Goal: Check status: Check status

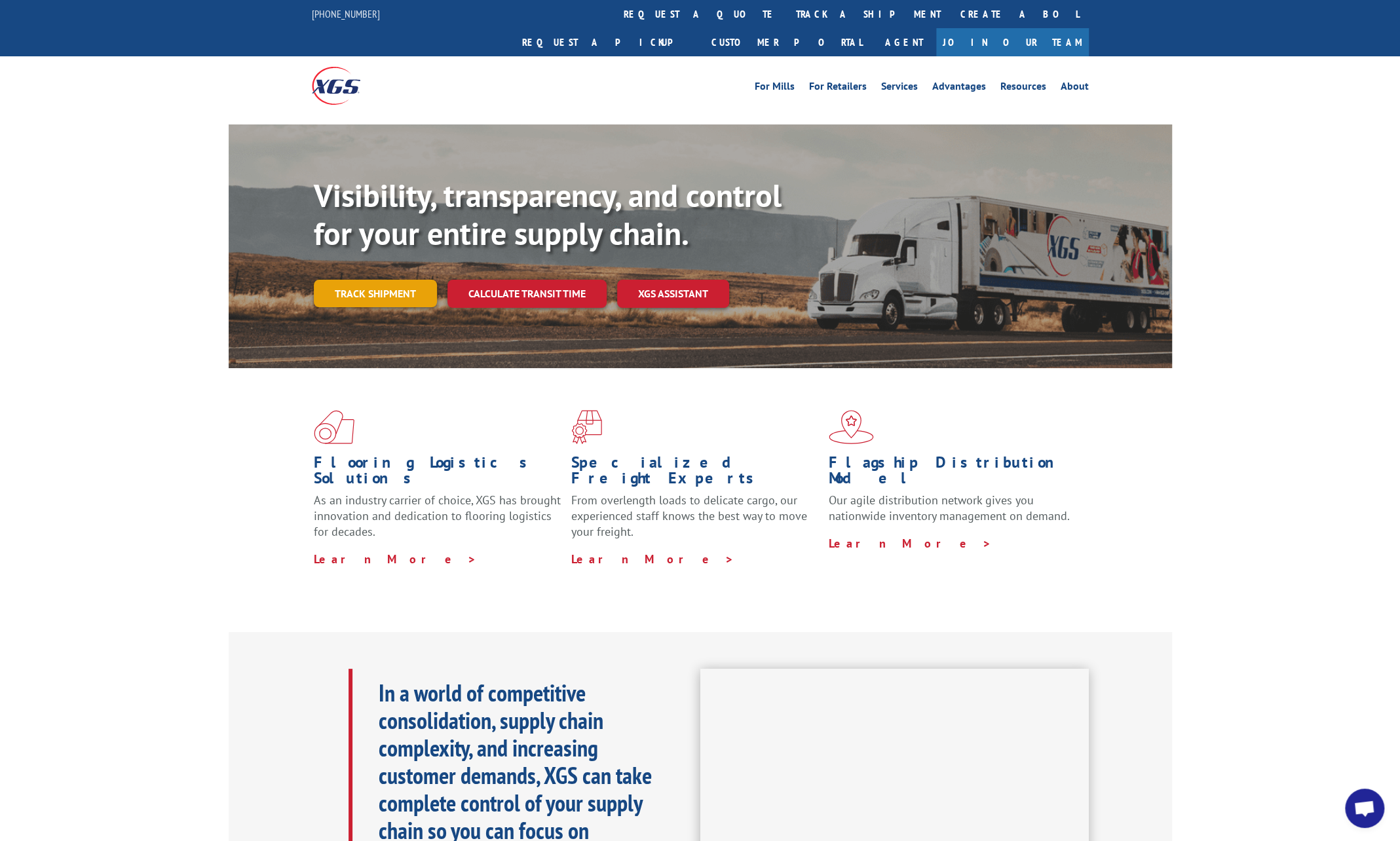
click at [390, 280] on link "Track shipment" at bounding box center [375, 294] width 123 height 28
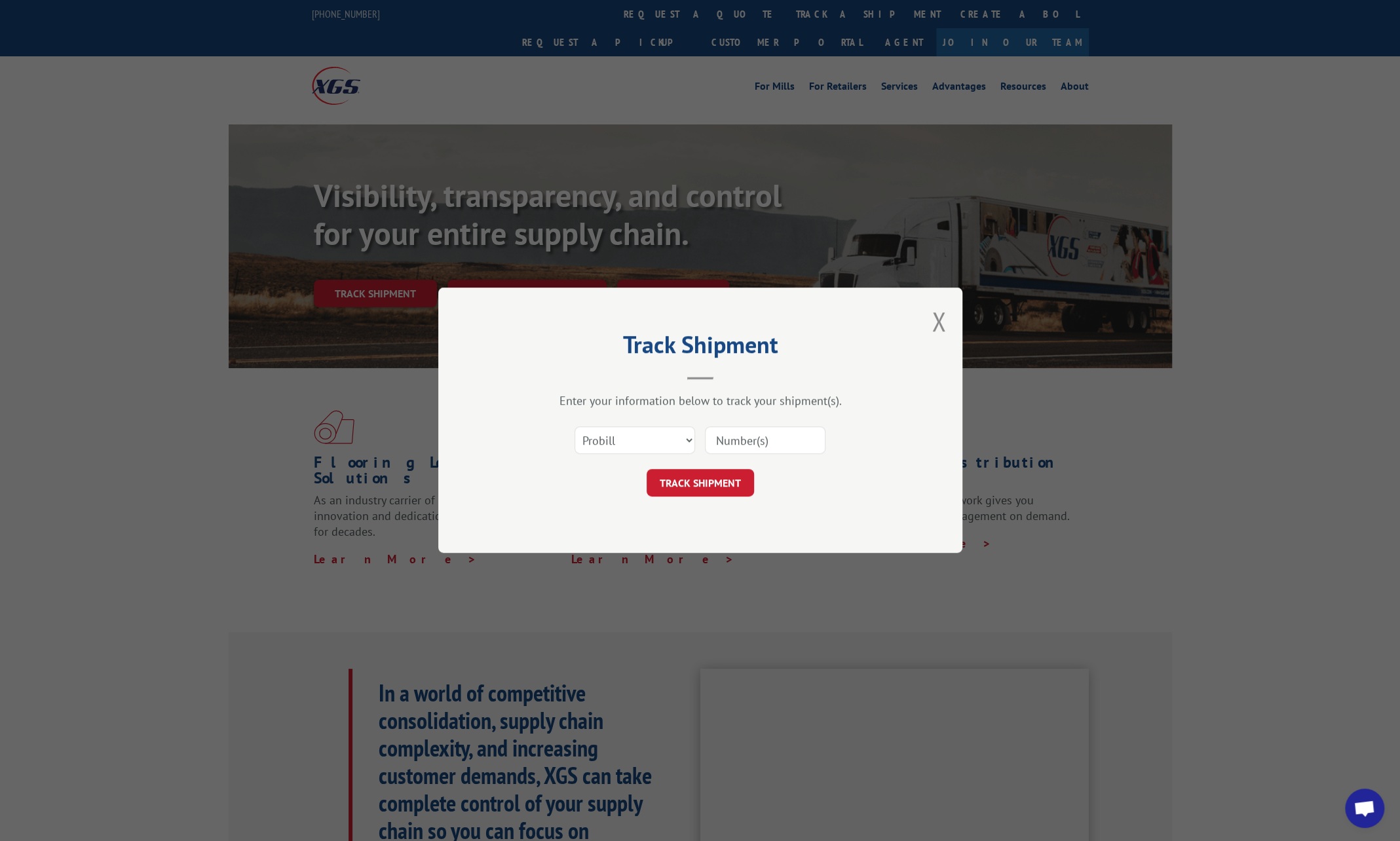
click at [753, 440] on input at bounding box center [765, 441] width 121 height 28
paste input "1043692"
type input "1043692"
click at [693, 482] on button "TRACK SHIPMENT" at bounding box center [700, 483] width 108 height 28
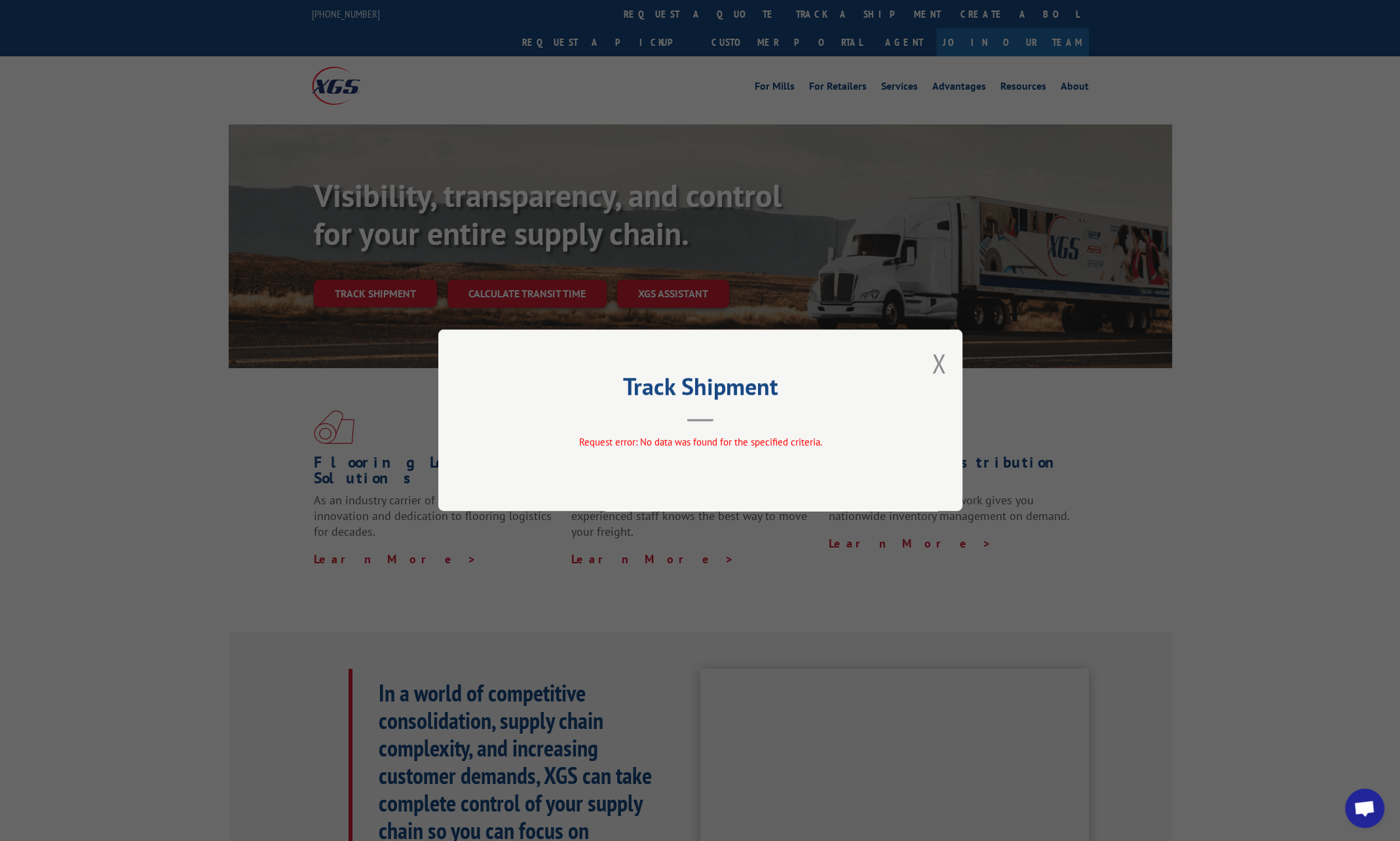
drag, startPoint x: 757, startPoint y: 404, endPoint x: 771, endPoint y: 404, distance: 14.0
click at [757, 404] on header "Track Shipment" at bounding box center [701, 400] width 393 height 45
click at [936, 360] on button "Close modal" at bounding box center [939, 363] width 15 height 35
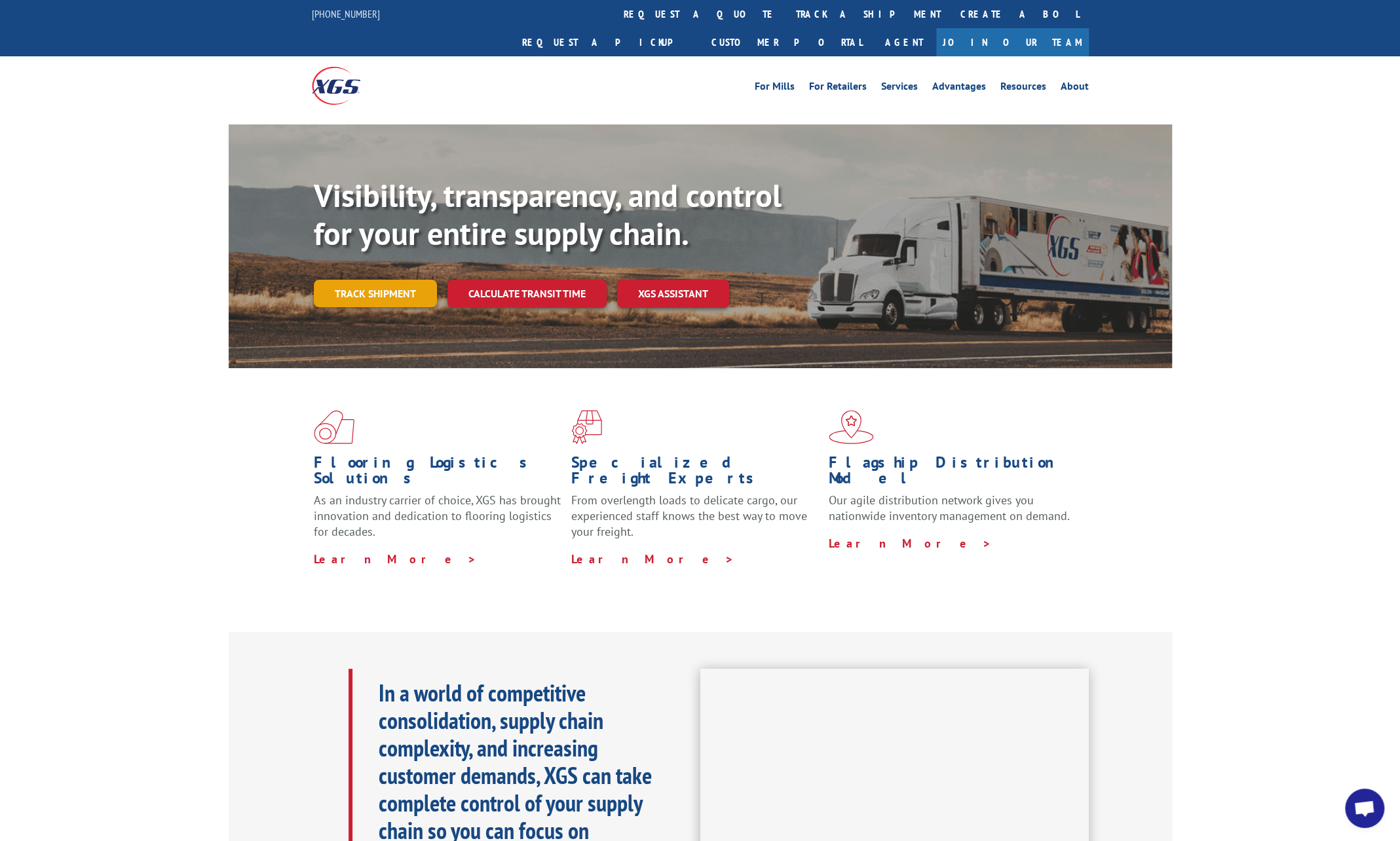
click at [374, 280] on link "Track shipment" at bounding box center [375, 294] width 123 height 28
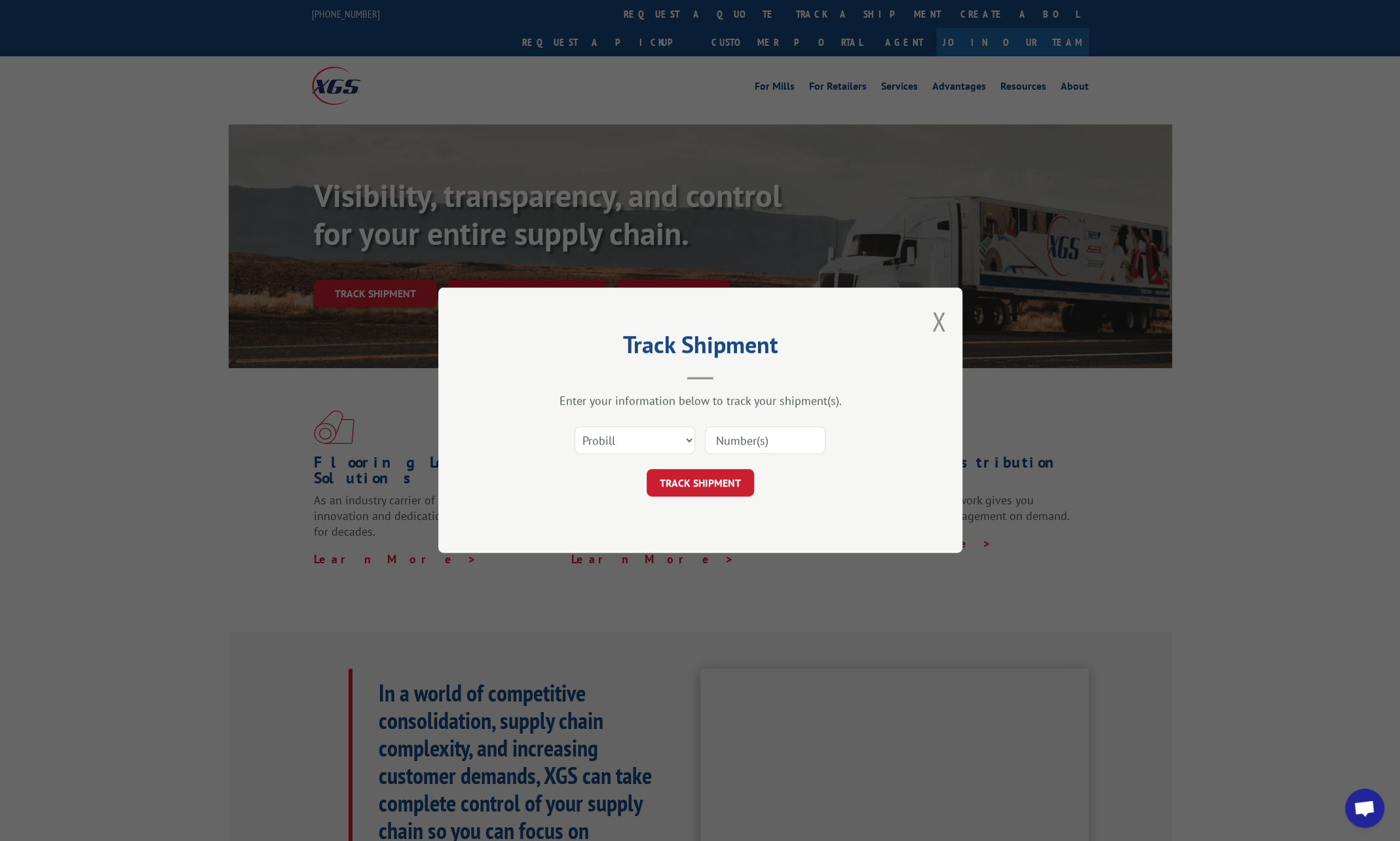
click at [748, 435] on input at bounding box center [765, 441] width 121 height 28
paste input "17689069"
type input "17689069"
click at [680, 481] on button "TRACK SHIPMENT" at bounding box center [700, 483] width 108 height 28
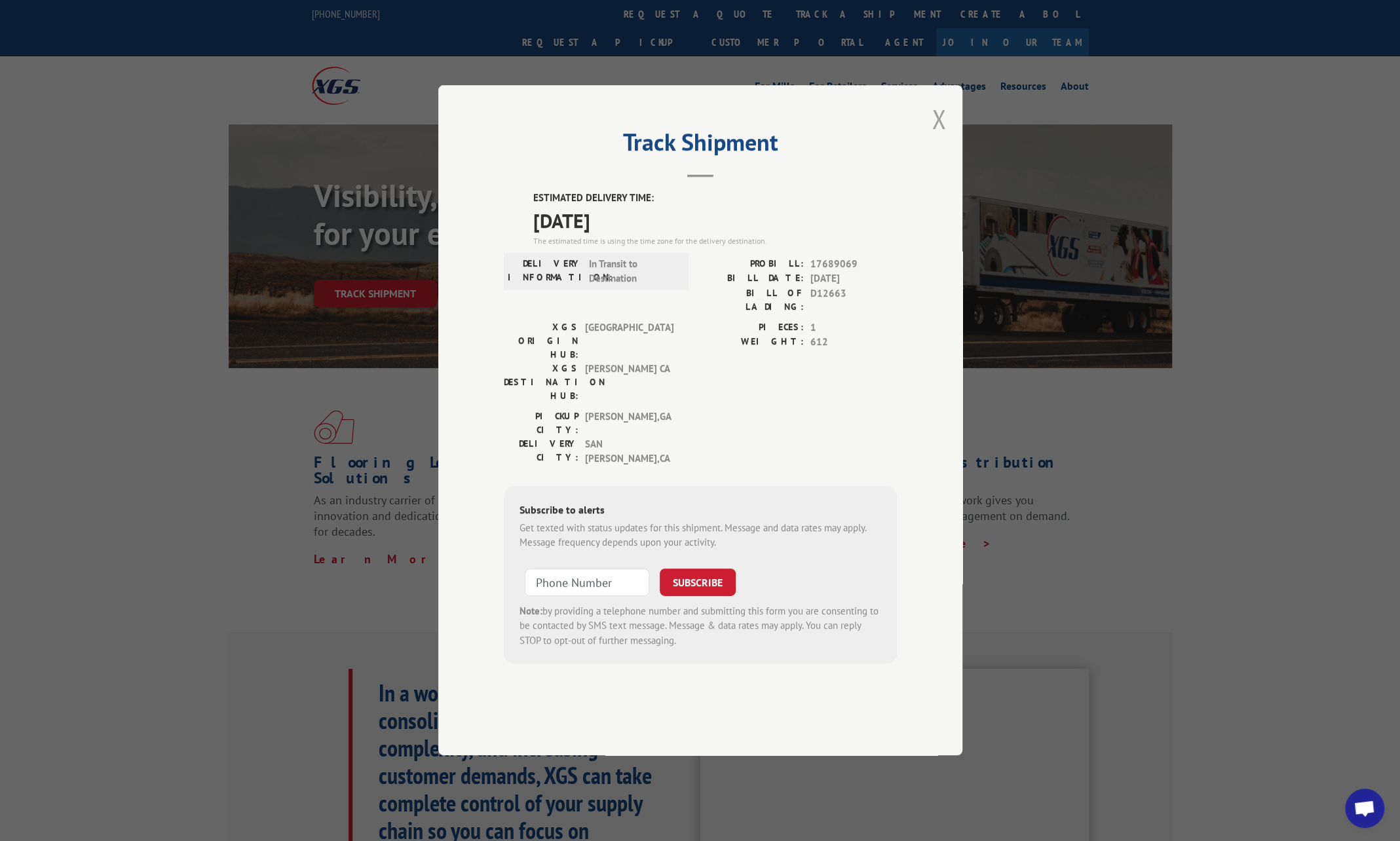
click at [938, 137] on button "Close modal" at bounding box center [939, 119] width 15 height 35
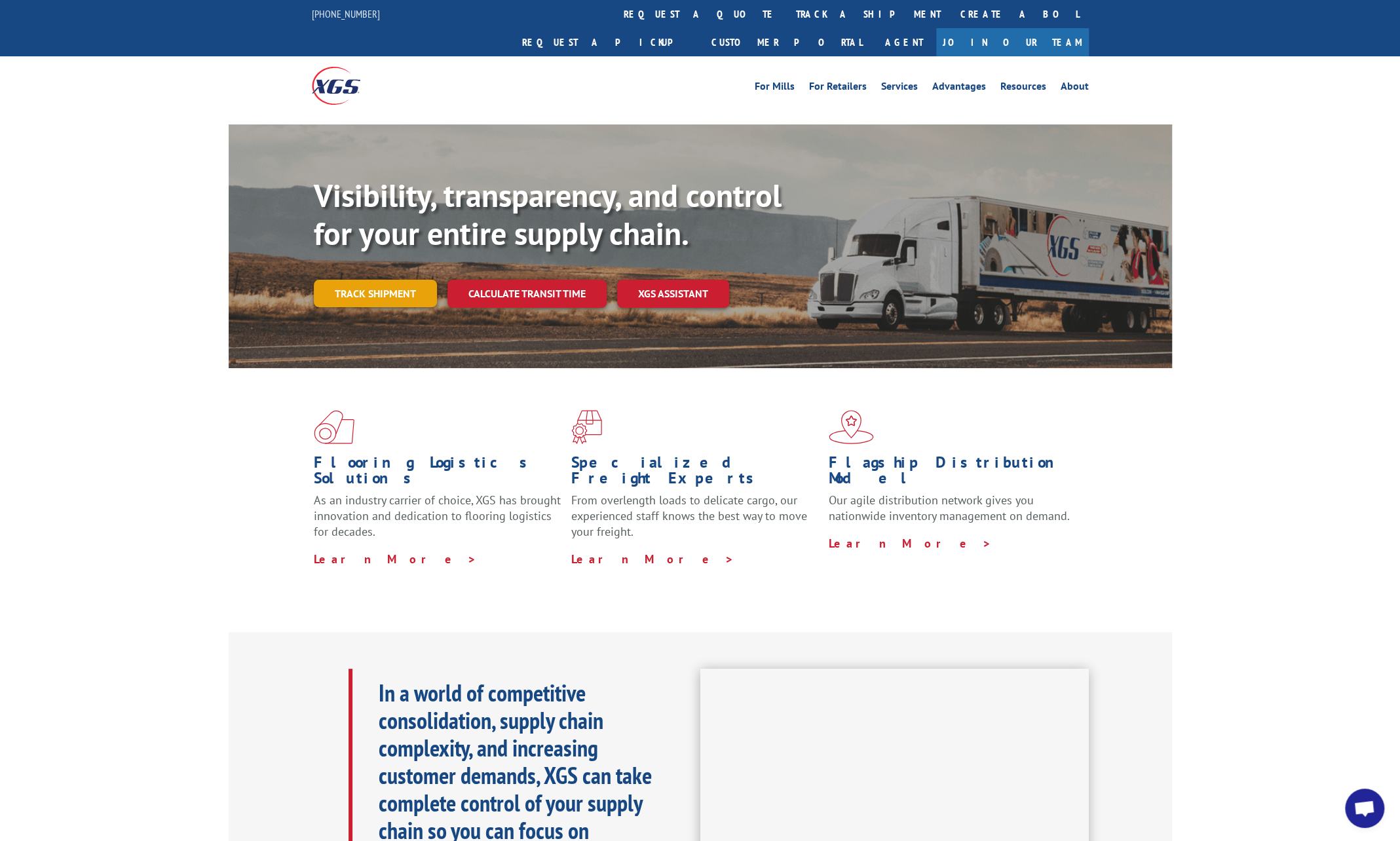
click at [418, 280] on link "Track shipment" at bounding box center [375, 294] width 123 height 28
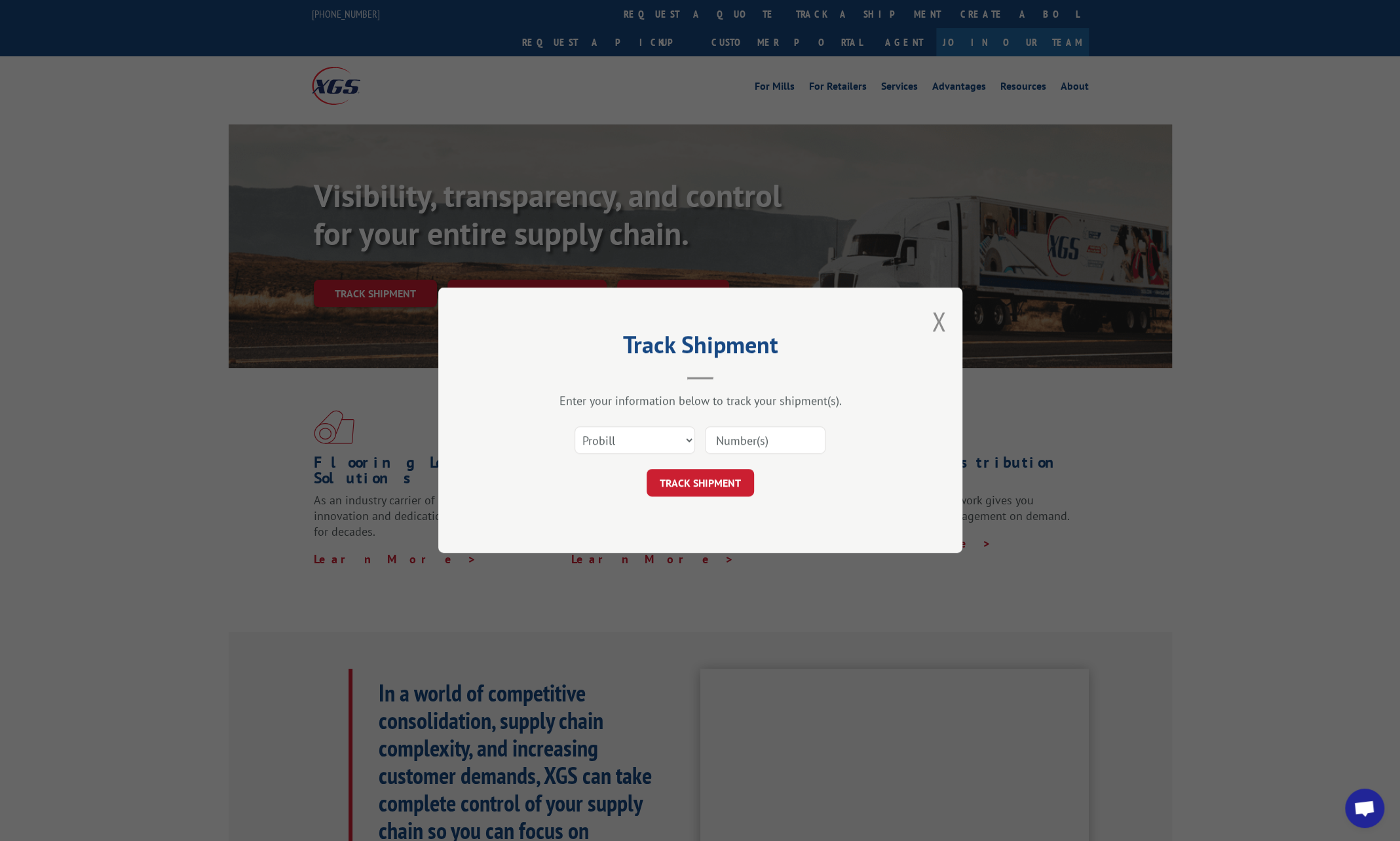
click at [749, 439] on input at bounding box center [765, 441] width 121 height 28
paste input "17687275"
type input "17687275"
click at [682, 474] on button "TRACK SHIPMENT" at bounding box center [700, 483] width 108 height 28
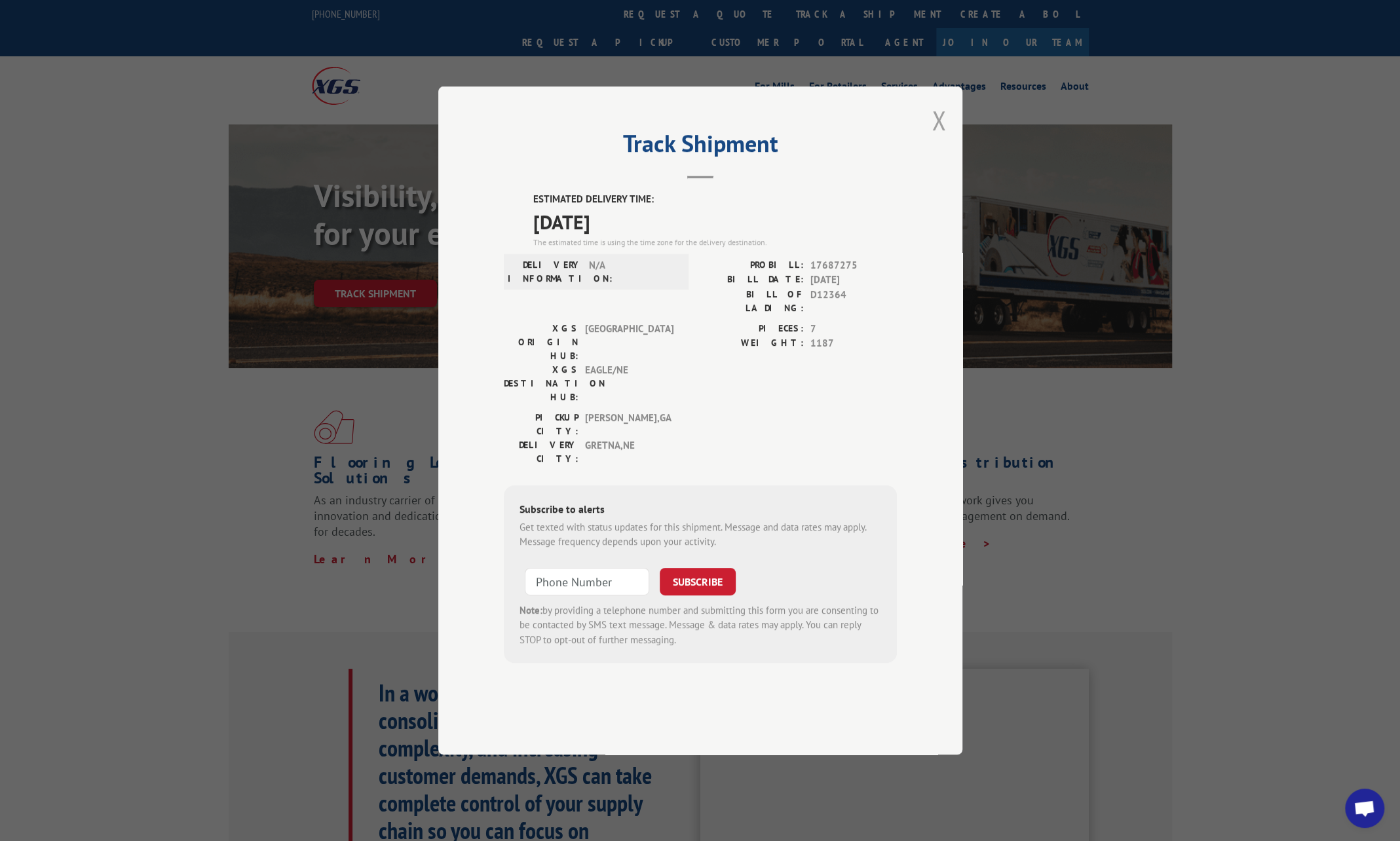
click at [936, 138] on button "Close modal" at bounding box center [939, 120] width 15 height 35
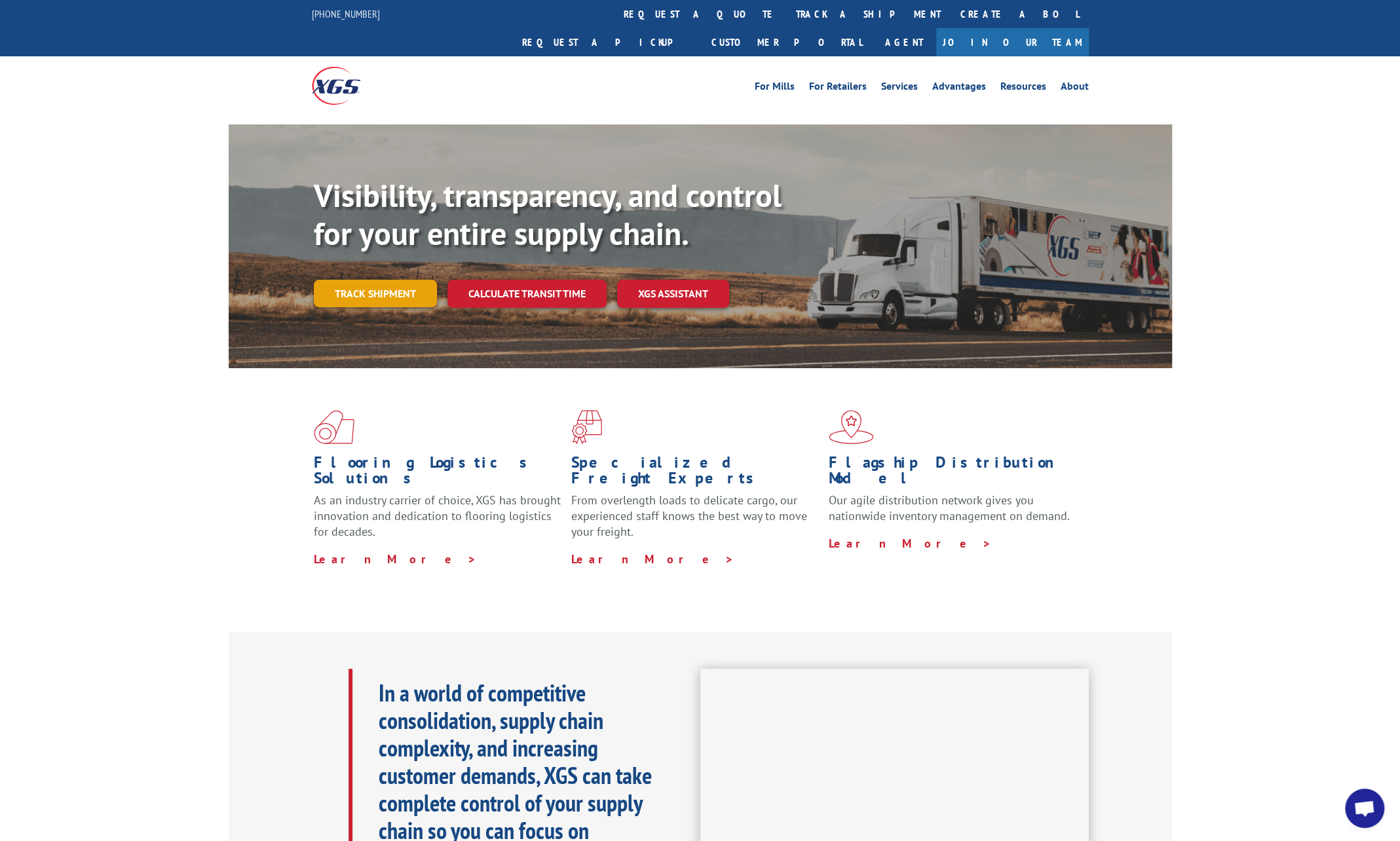
click at [395, 280] on link "Track shipment" at bounding box center [375, 294] width 123 height 28
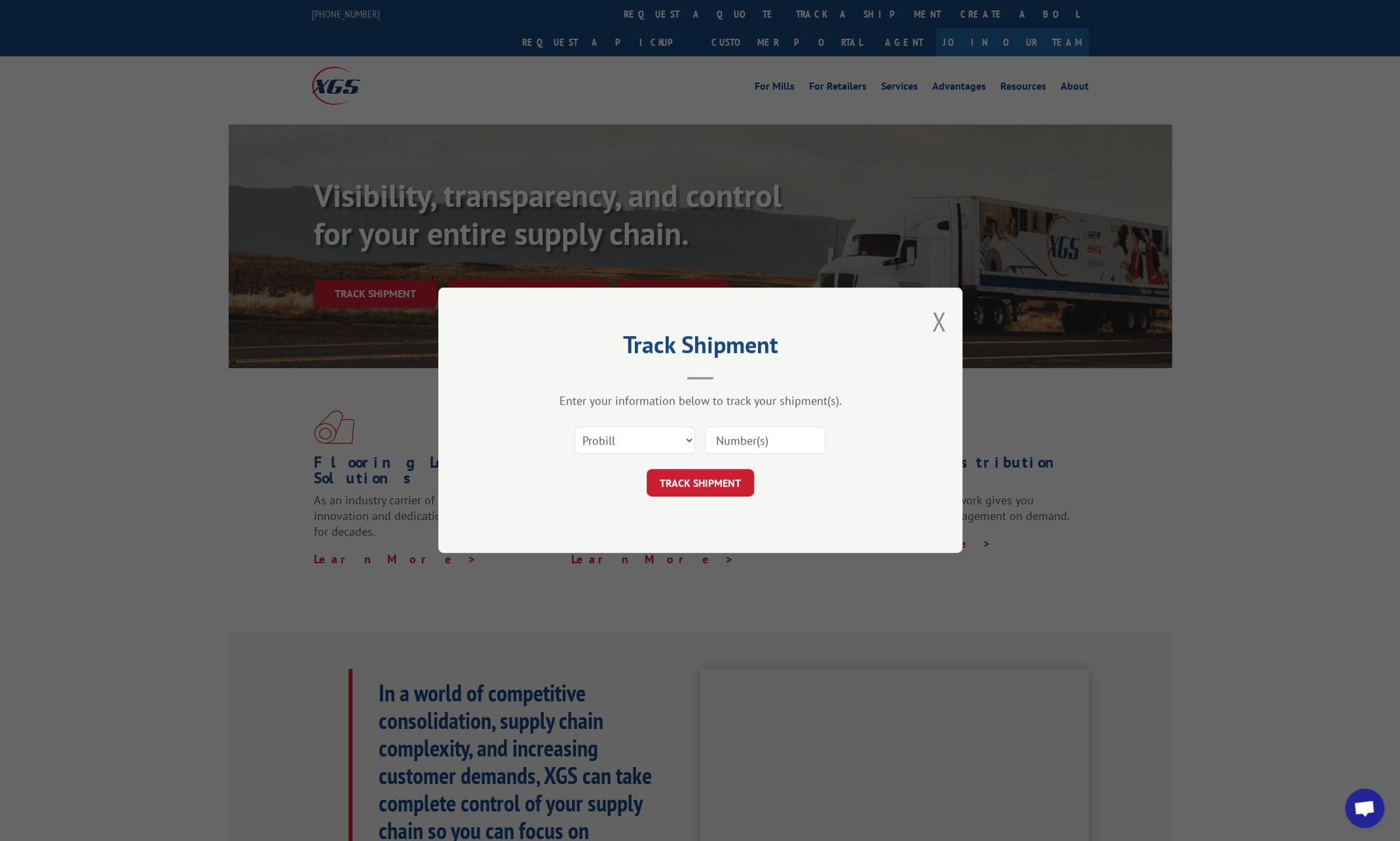
click at [738, 439] on input at bounding box center [765, 441] width 121 height 28
paste input "17687264"
type input "17687264"
click at [680, 480] on button "TRACK SHIPMENT" at bounding box center [700, 483] width 108 height 28
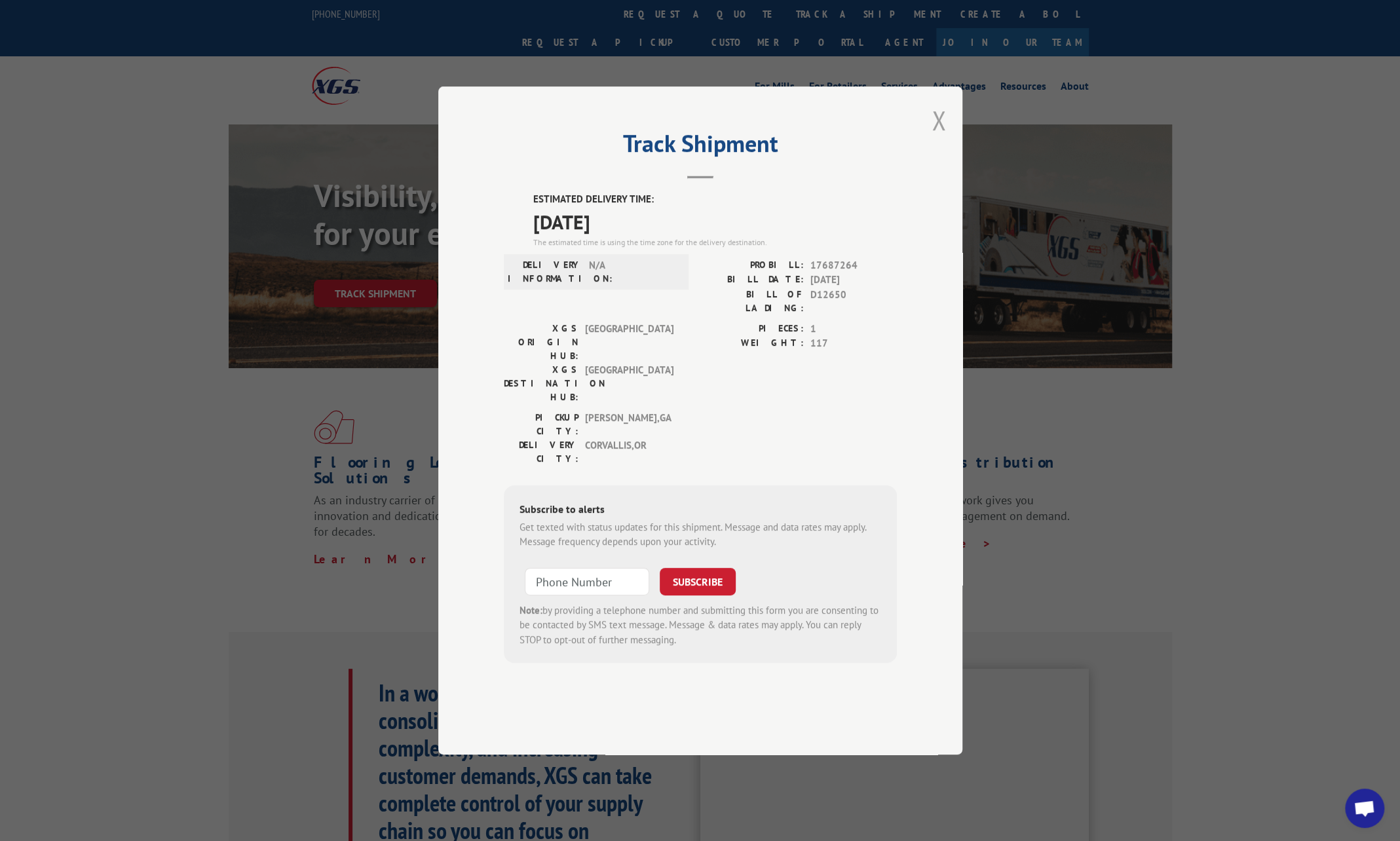
click at [939, 138] on button "Close modal" at bounding box center [939, 120] width 15 height 35
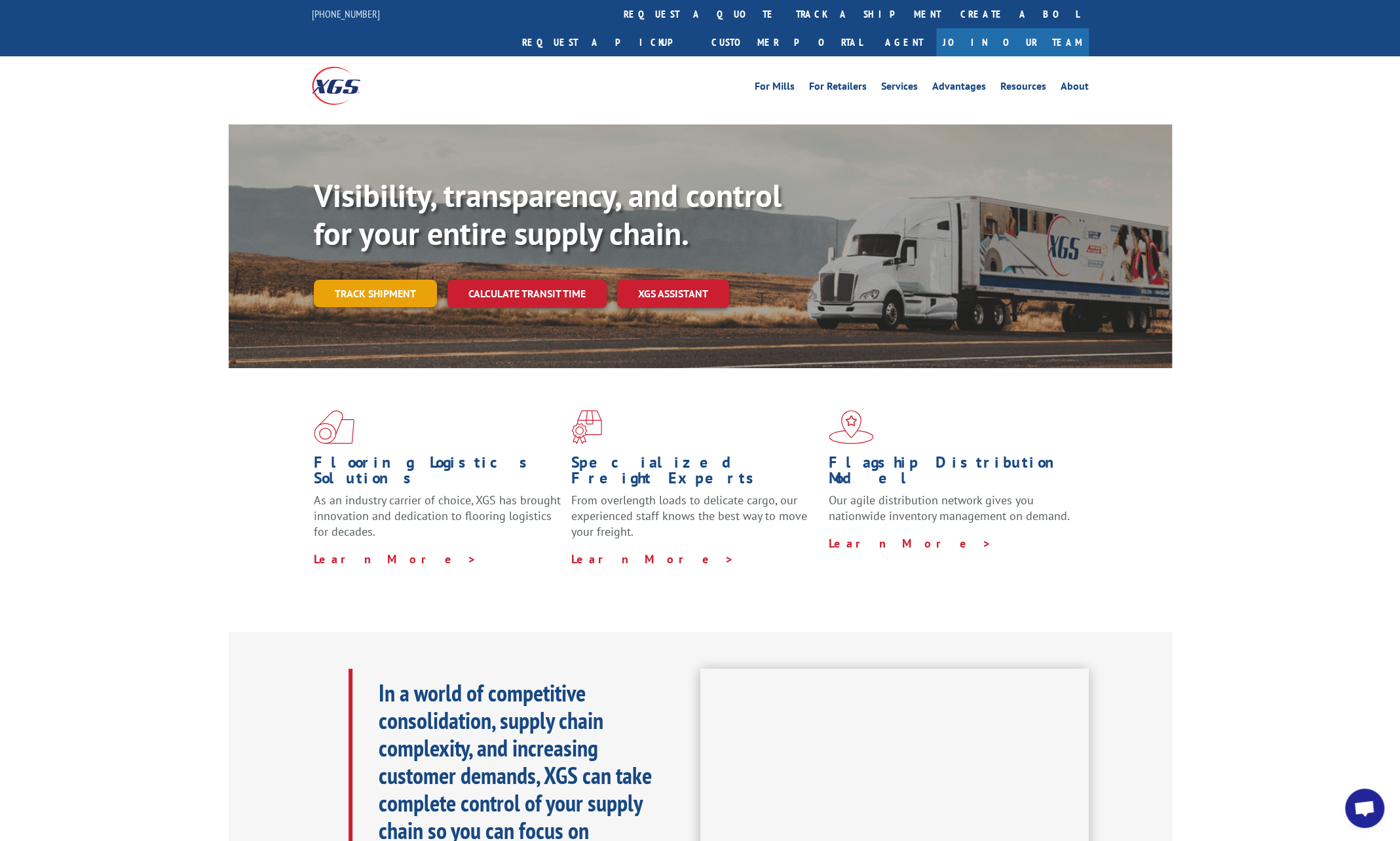
click at [397, 280] on link "Track shipment" at bounding box center [375, 294] width 123 height 28
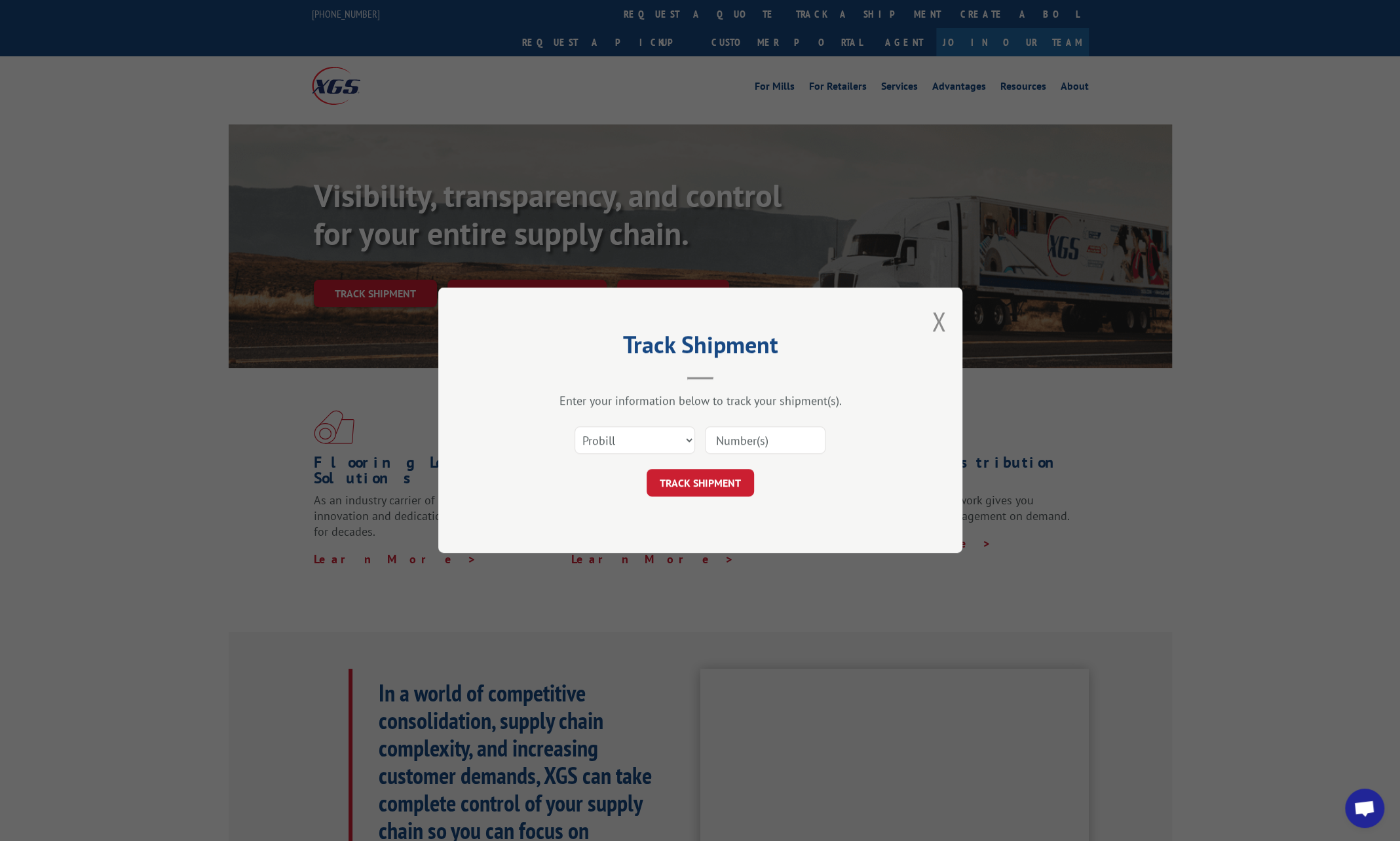
click at [800, 439] on input at bounding box center [765, 441] width 121 height 28
paste input "17690098"
type input "17690098"
click at [691, 480] on button "TRACK SHIPMENT" at bounding box center [700, 483] width 108 height 28
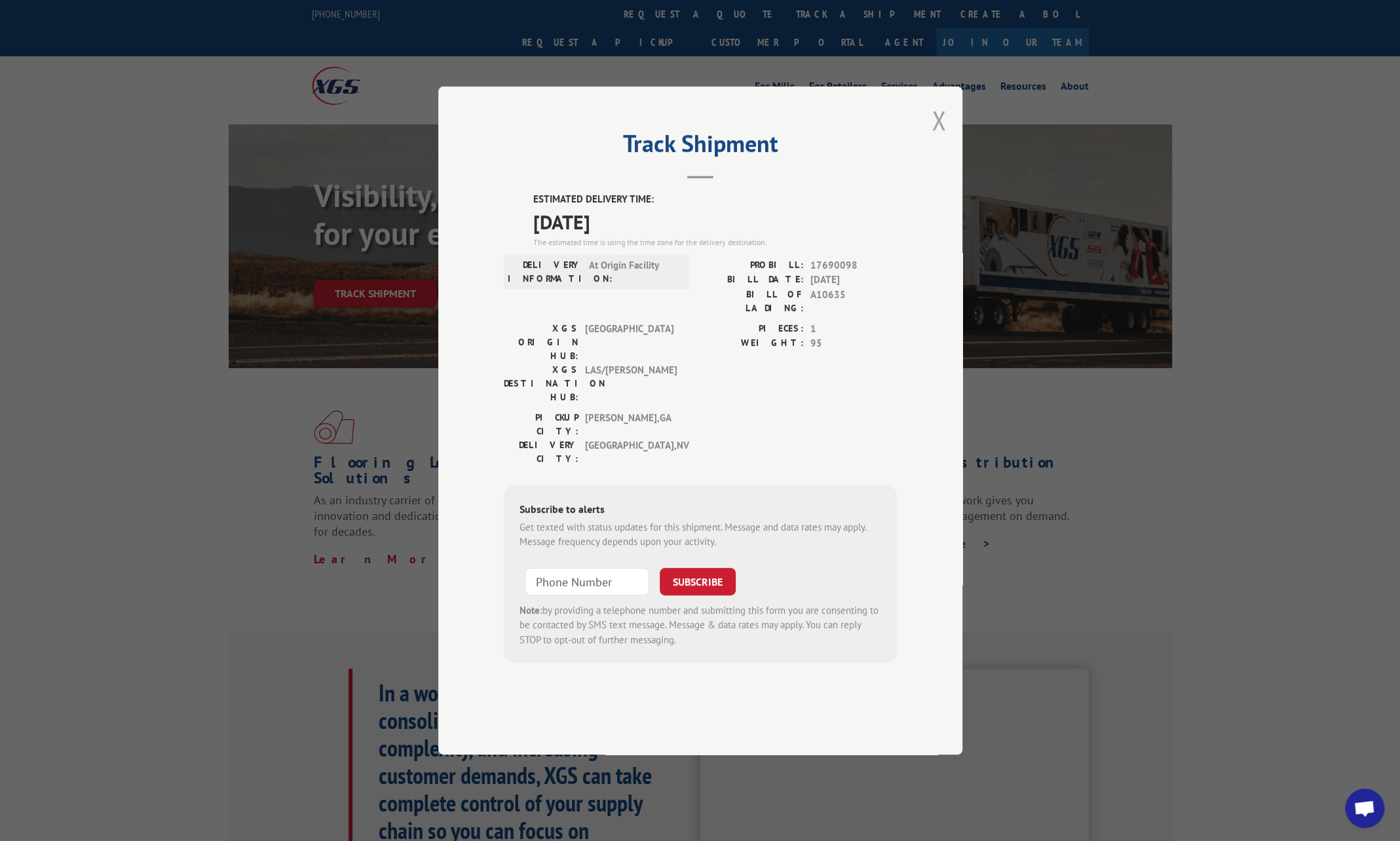
click at [937, 138] on button "Close modal" at bounding box center [939, 120] width 15 height 35
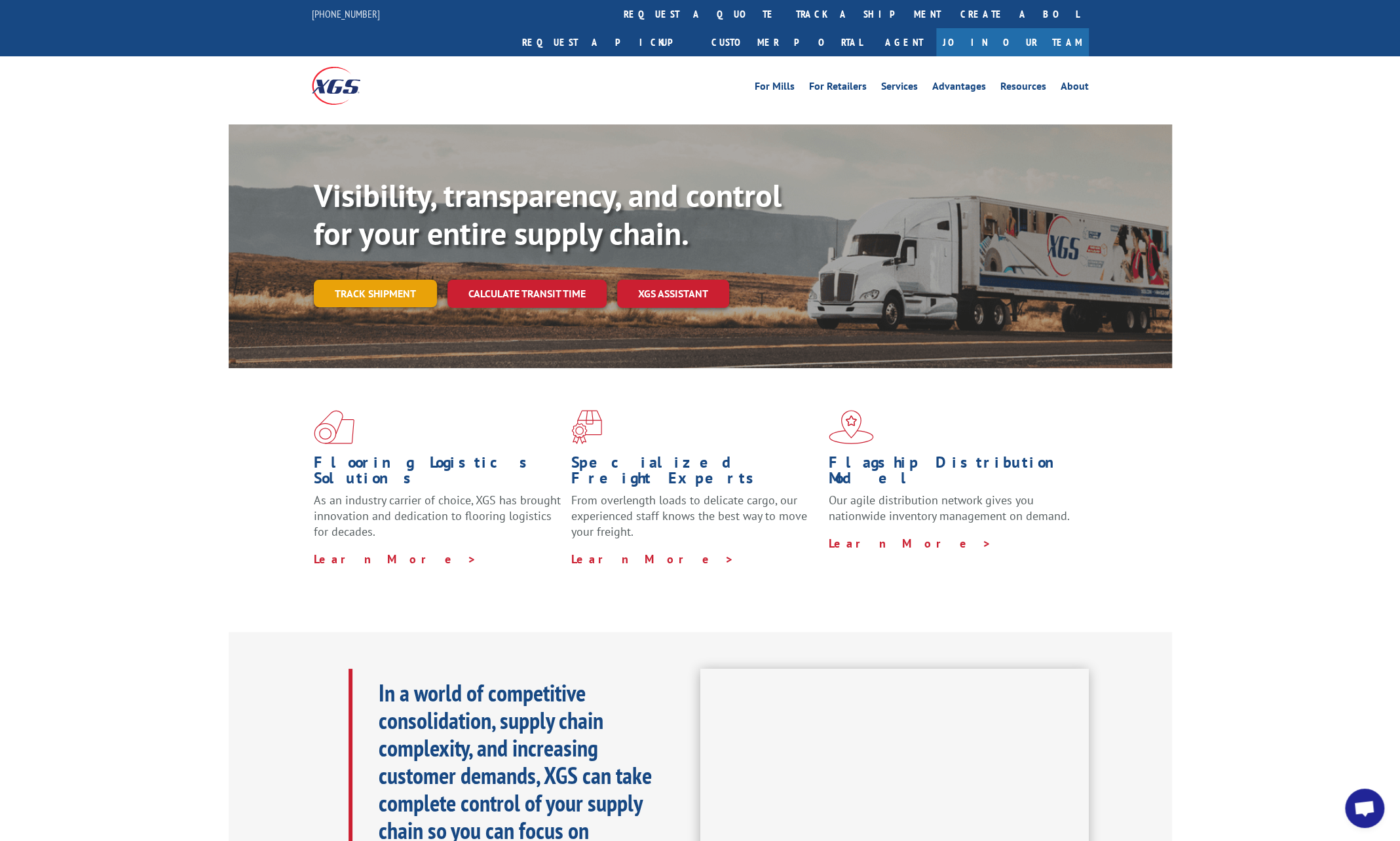
click at [418, 280] on link "Track shipment" at bounding box center [375, 294] width 123 height 28
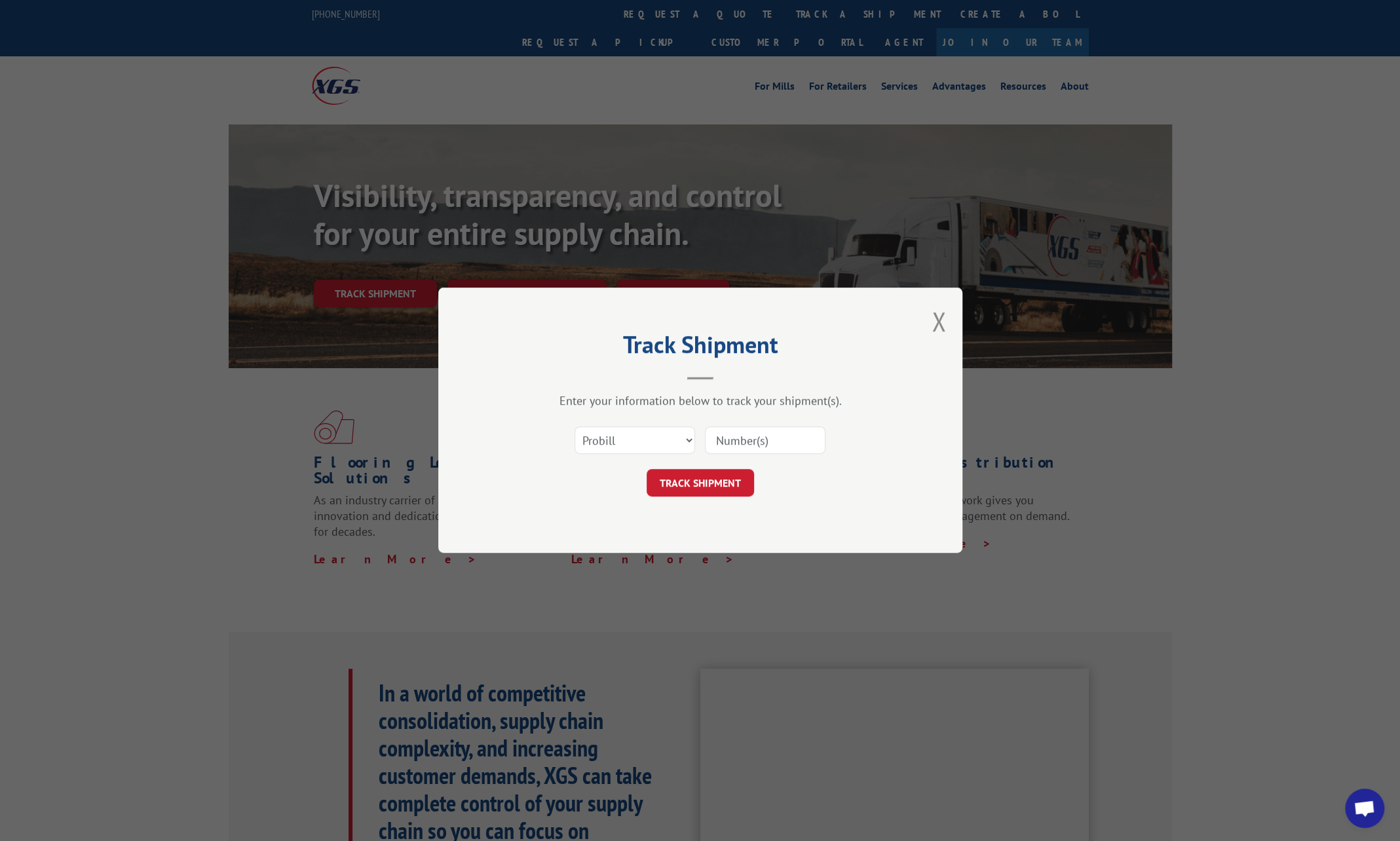
click at [748, 437] on input at bounding box center [765, 441] width 121 height 28
paste input "17690098"
type input "17690098"
click at [697, 486] on button "TRACK SHIPMENT" at bounding box center [700, 483] width 108 height 28
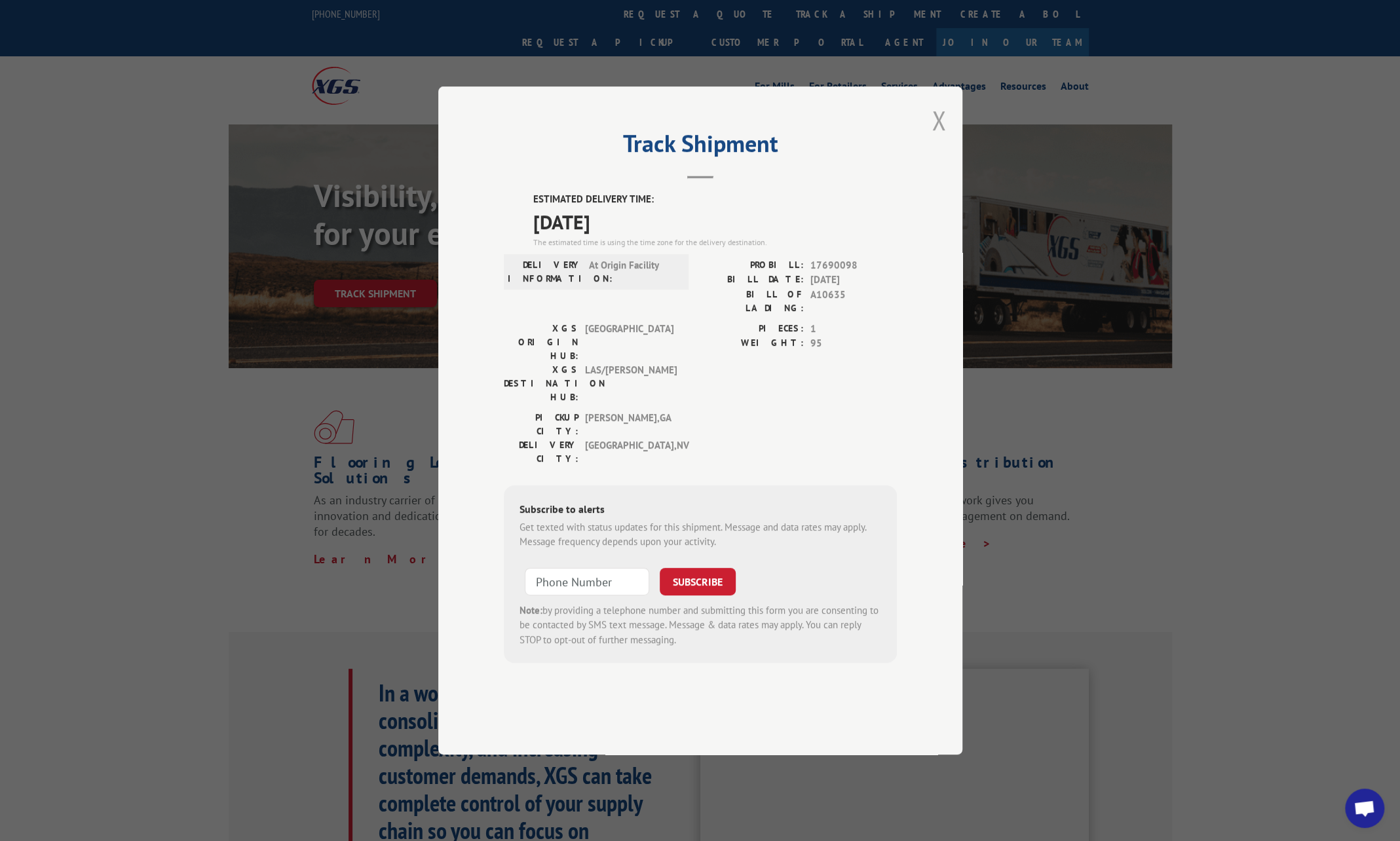
click at [936, 138] on button "Close modal" at bounding box center [939, 120] width 15 height 35
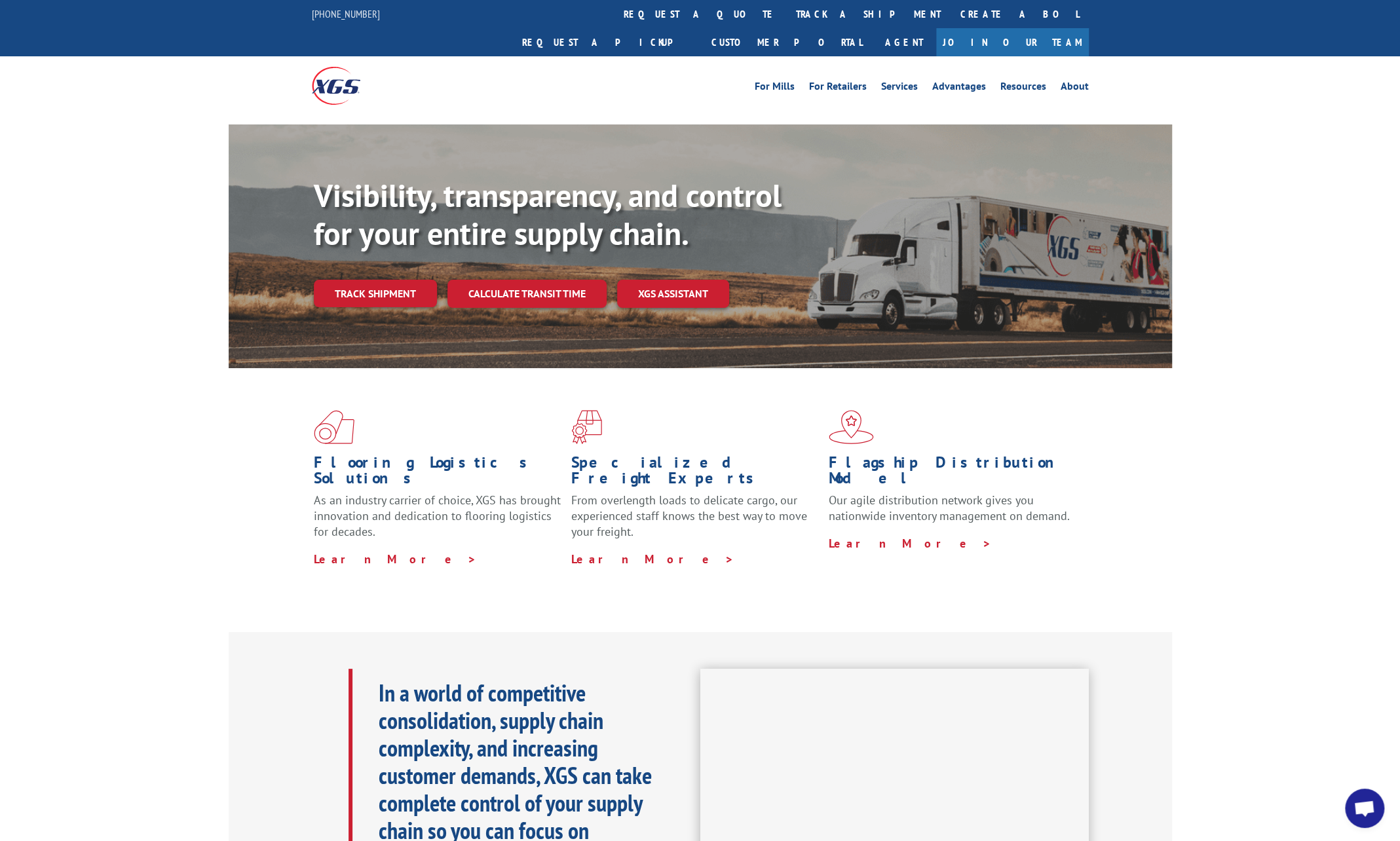
click at [377, 280] on link "Track shipment" at bounding box center [375, 294] width 123 height 28
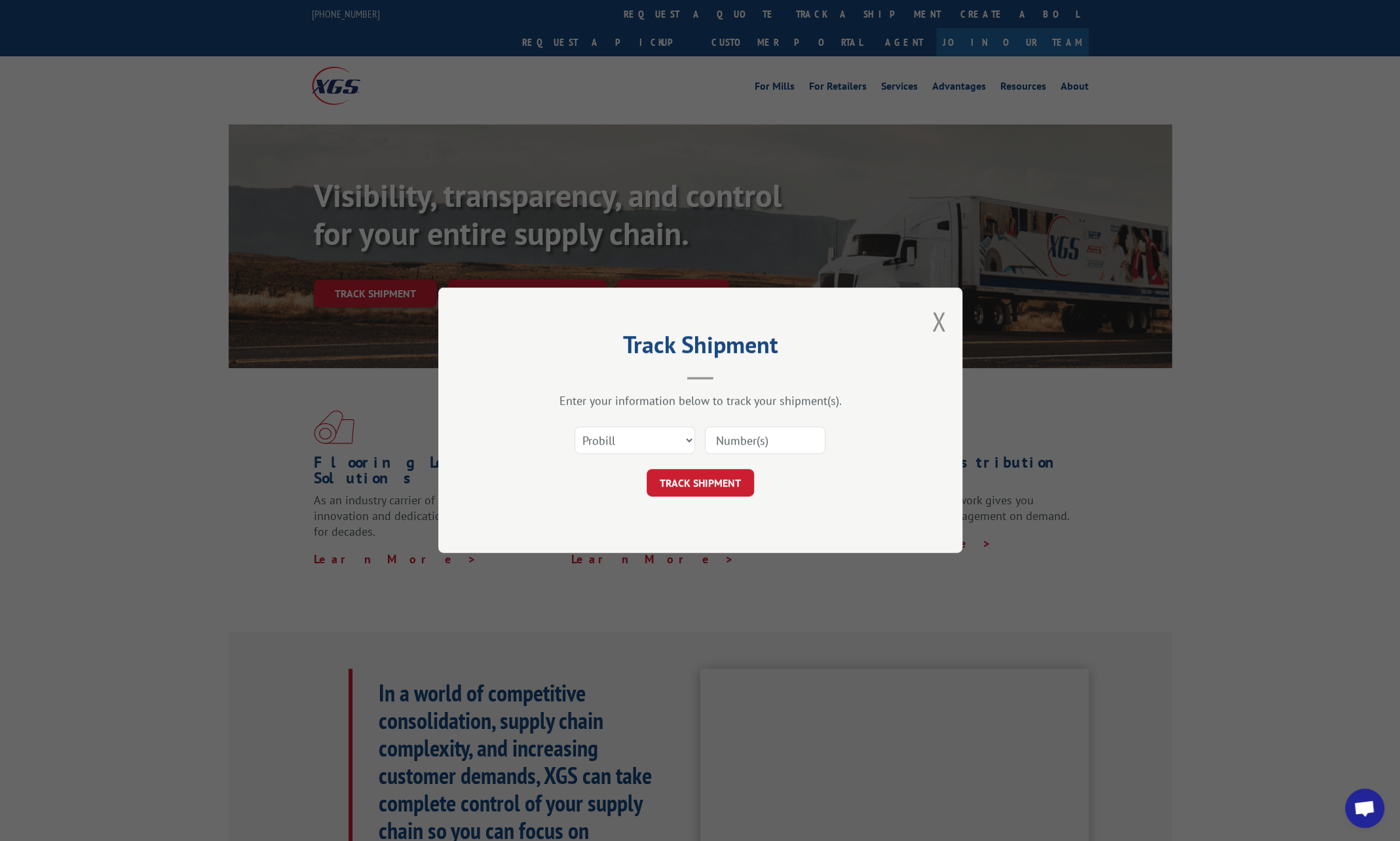
click at [734, 436] on input at bounding box center [765, 441] width 121 height 28
paste input "17687268"
type input "17687268"
click at [685, 481] on button "TRACK SHIPMENT" at bounding box center [700, 483] width 108 height 28
